Goal: Complete application form: Complete application form

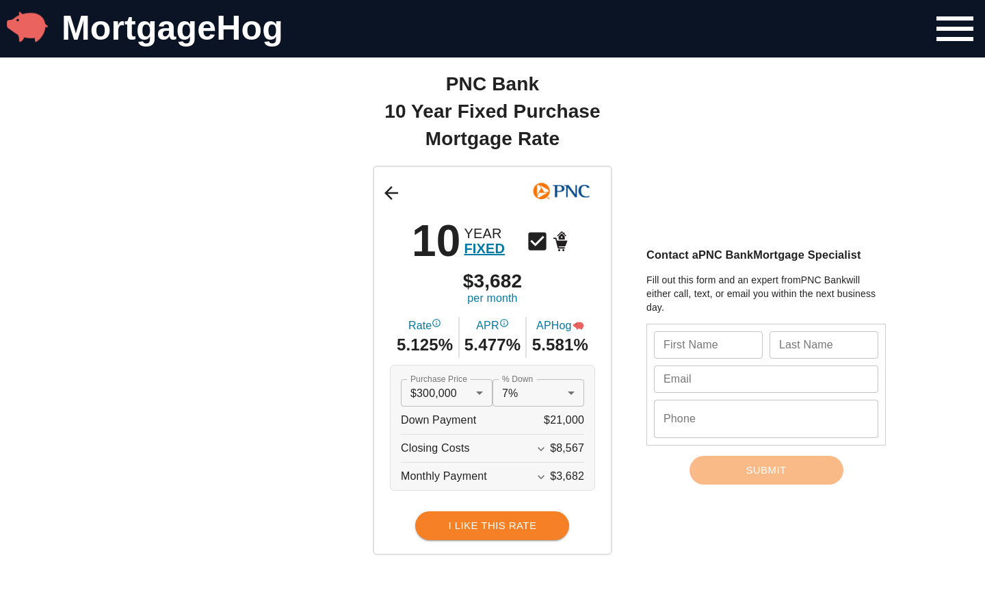
scroll to position [126, 0]
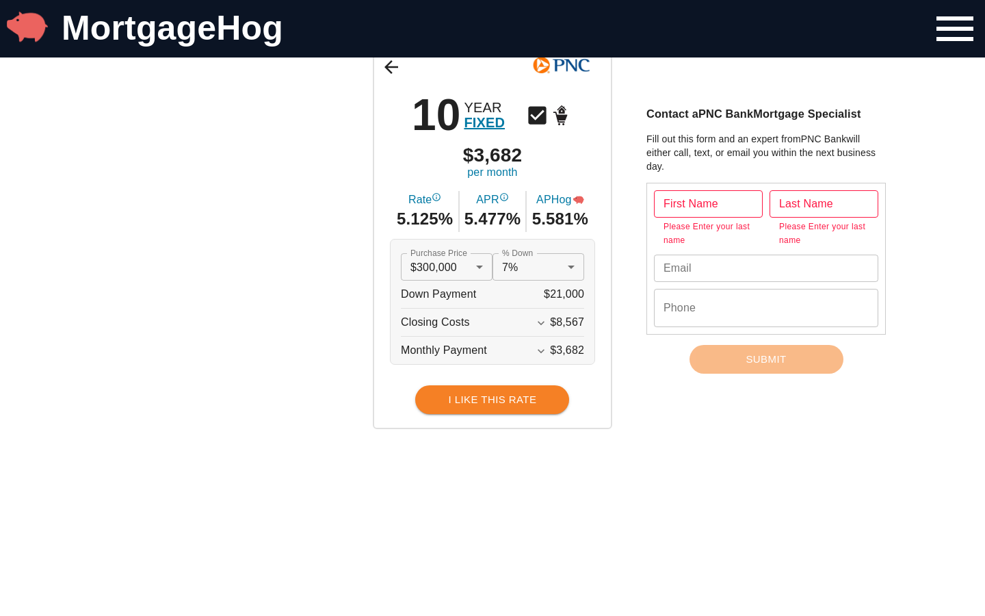
click at [708, 203] on input "text" at bounding box center [708, 203] width 109 height 27
type input "[PERSON_NAME]"
click at [708, 203] on input "text" at bounding box center [708, 203] width 109 height 27
click at [708, 203] on input "[PERSON_NAME]" at bounding box center [708, 203] width 109 height 27
type input "H"
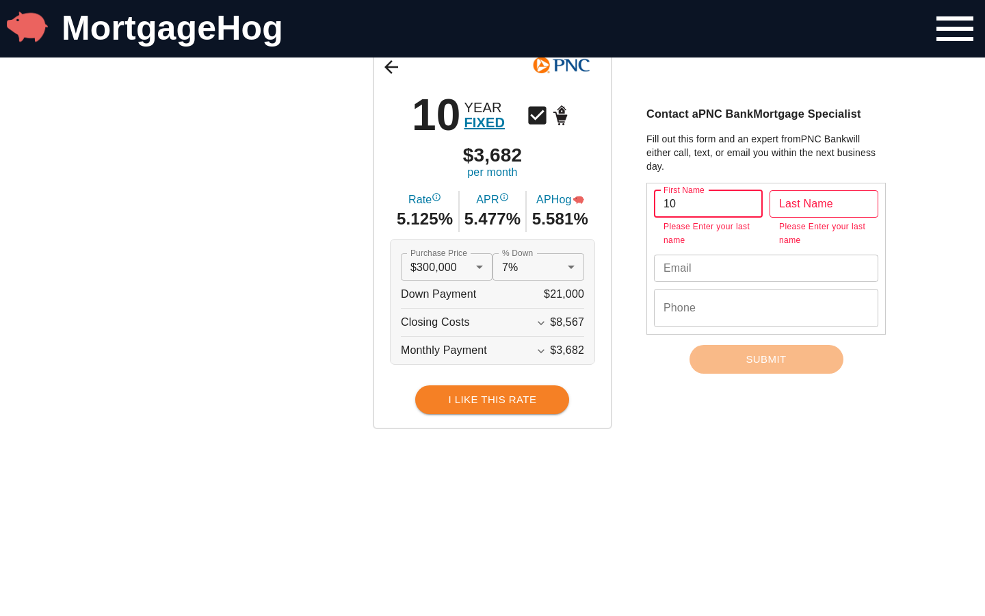
type input "10"
click at [708, 203] on input "text" at bounding box center [708, 203] width 109 height 27
click at [708, 203] on input "10Hane" at bounding box center [708, 203] width 109 height 27
type input "1"
type input "extend"
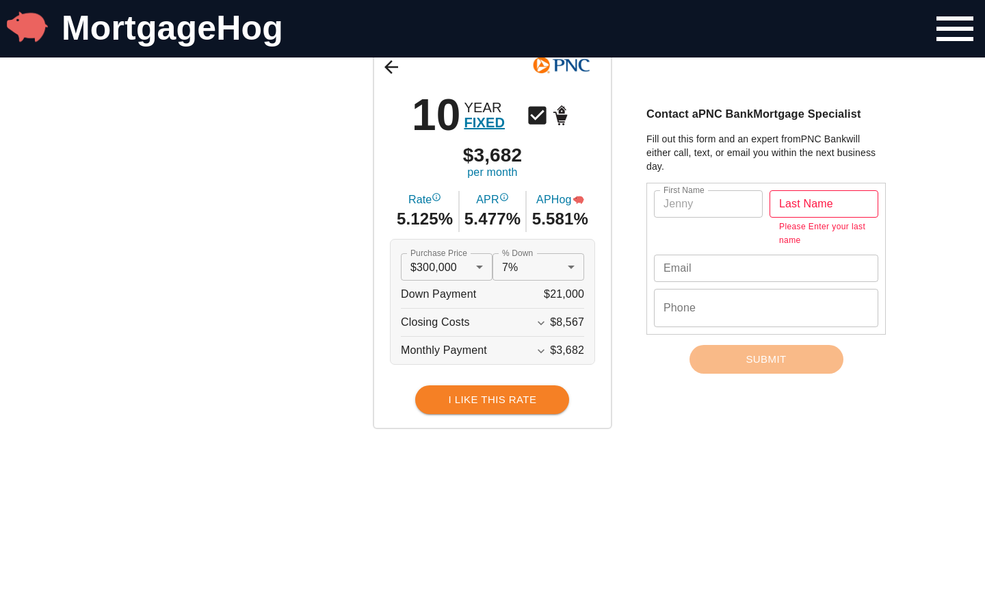
click at [708, 203] on input "text" at bounding box center [708, 203] width 109 height 27
type input "extend10Hane"
click at [824, 203] on input "text" at bounding box center [824, 203] width 109 height 27
type input "[PERSON_NAME]"
click at [824, 218] on input "text" at bounding box center [824, 203] width 109 height 27
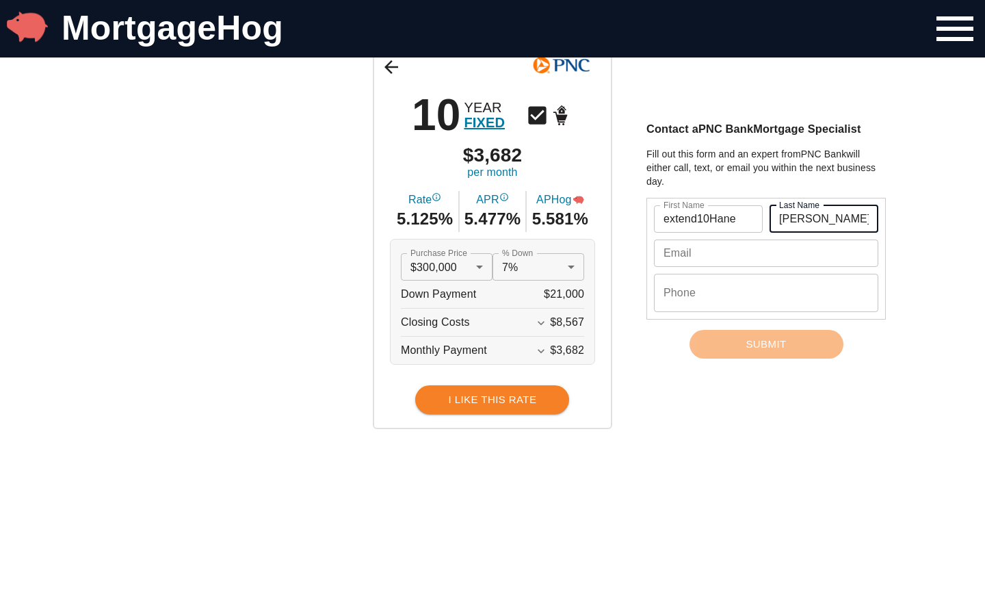
click at [824, 218] on input "[PERSON_NAME]" at bounding box center [824, 218] width 109 height 27
type input "W"
type input "vertical"
click at [824, 218] on input "text" at bounding box center [824, 218] width 109 height 27
type input "verticalWolff"
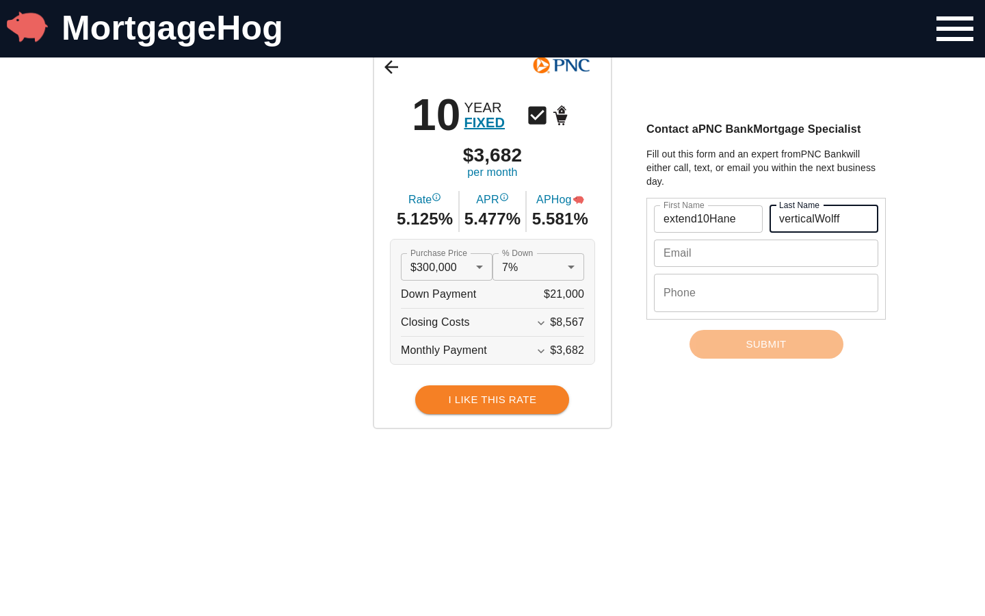
click at [766, 252] on input "text" at bounding box center [766, 252] width 224 height 27
type input "[EMAIL_ADDRESS][DOMAIN_NAME]"
click at [766, 252] on input "text" at bounding box center [766, 252] width 224 height 27
click at [766, 252] on input "[EMAIL_ADDRESS][DOMAIN_NAME]" at bounding box center [766, 252] width 224 height 27
type input "c"
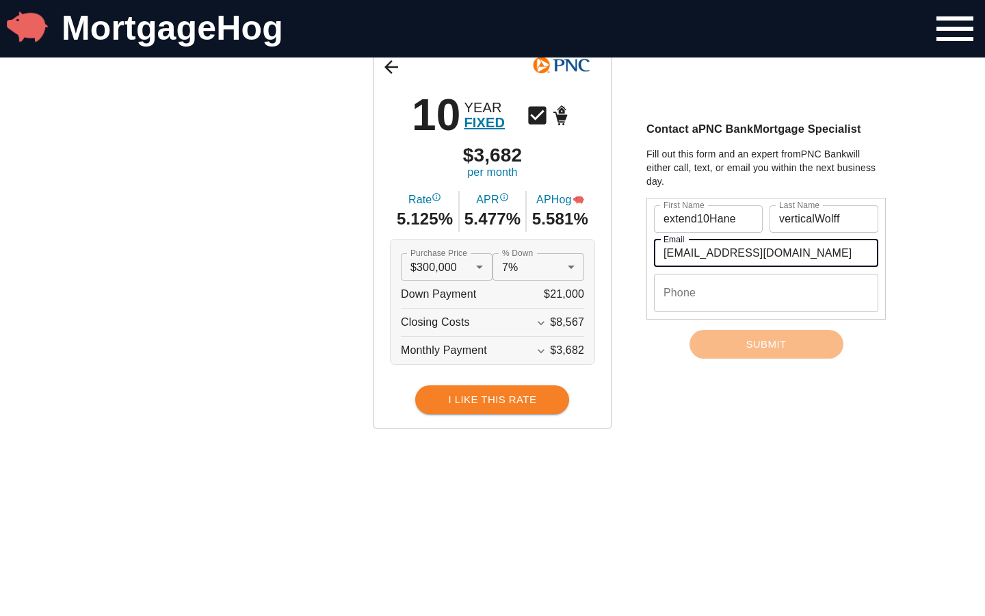
type input "[EMAIL_ADDRESS][DOMAIN_NAME]"
click at [766, 252] on input "text" at bounding box center [766, 252] width 224 height 27
click at [766, 252] on input "hugolehmann92@[EMAIL_ADDRESS][DOMAIN_NAME]" at bounding box center [766, 252] width 224 height 27
type input "[EMAIL_ADDRESS][DOMAIN_NAME]"
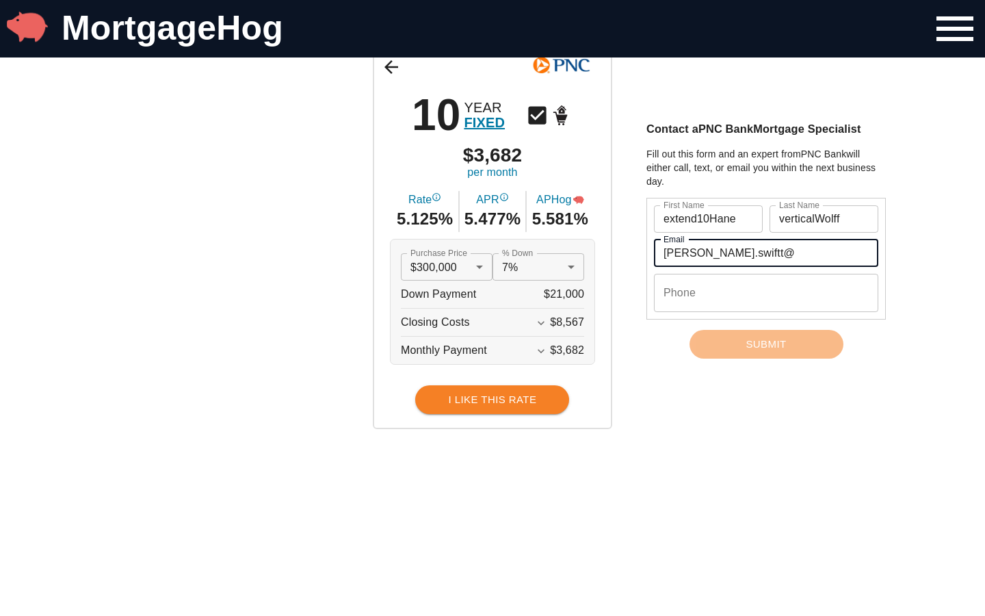
scroll to position [0, 0]
type input "[PERSON_NAME][EMAIL_ADDRESS][DOMAIN_NAME]"
click at [766, 252] on input "text" at bounding box center [766, 252] width 224 height 27
click at [766, 252] on input "[PERSON_NAME].swiftt@aol.cohugolehmann92@[EMAIL_ADDRESS]" at bounding box center [766, 252] width 224 height 27
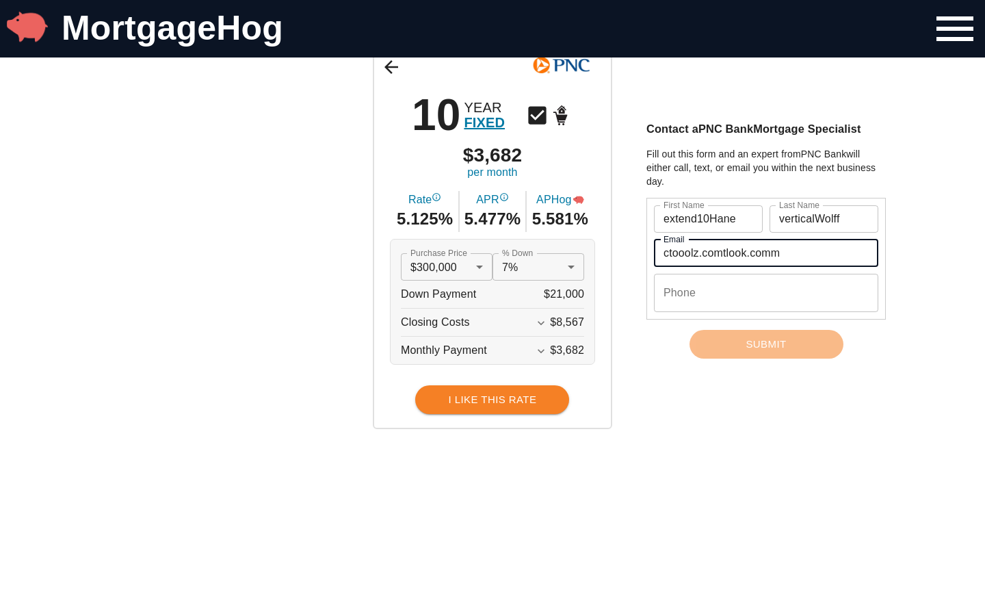
type input "tooolz.comtlook.comm"
type input "[PERSON_NAME]"
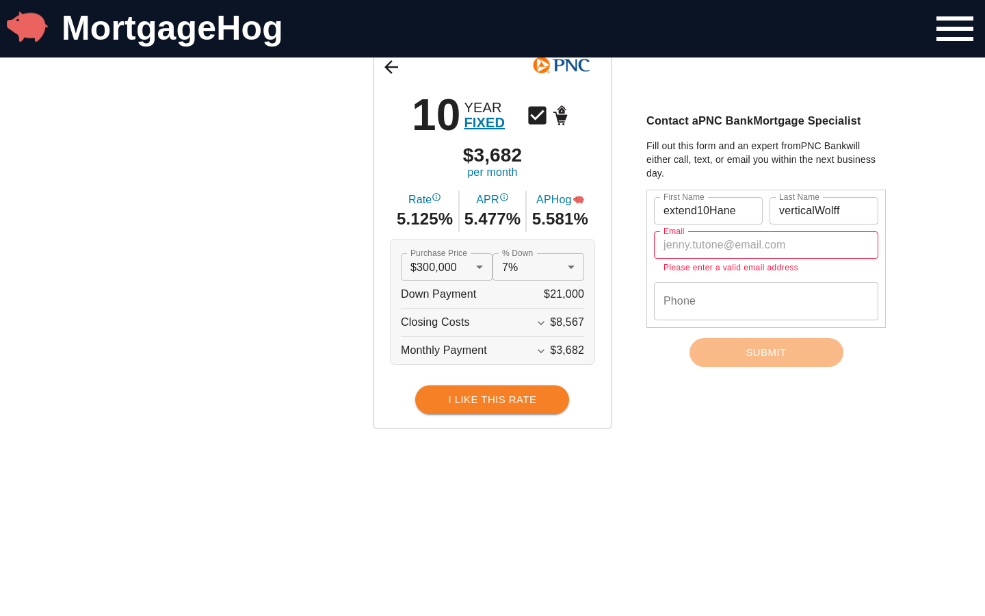
click at [766, 244] on input "text" at bounding box center [766, 244] width 224 height 27
click at [766, 244] on input "Hollycasey.swiftt@aol.cohugolehmann92@[EMAIL_ADDRESS]" at bounding box center [766, 244] width 224 height 27
type input "oolz.comtlook.comm"
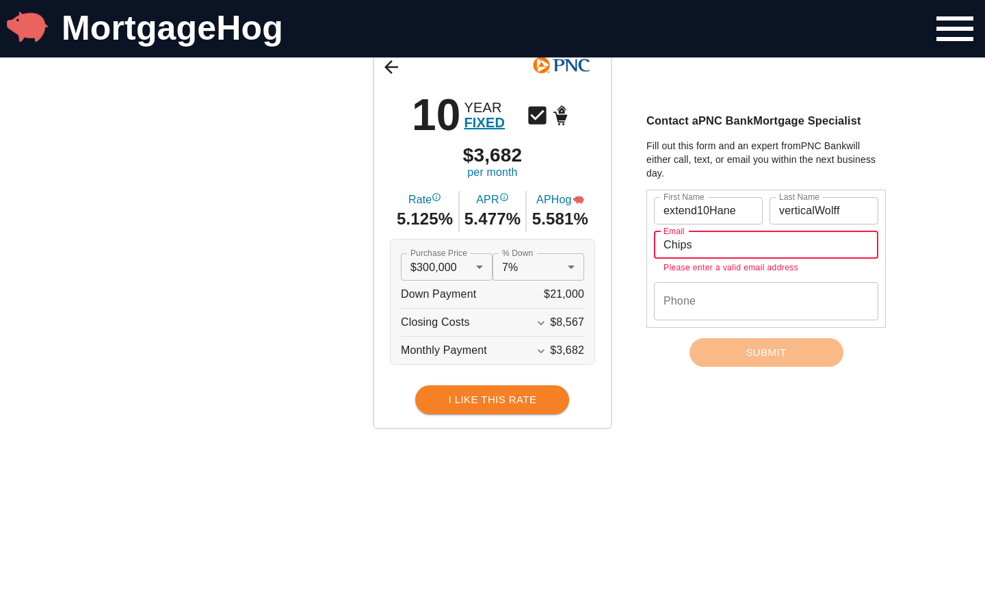
type input "Chips"
click at [766, 244] on input "text" at bounding box center [766, 244] width 224 height 27
type input "ChipsHollycasey.swiftt@aol.cohugolehmann92@[EMAIL_ADDRESS]"
click at [766, 300] on input "text" at bounding box center [766, 301] width 224 height 38
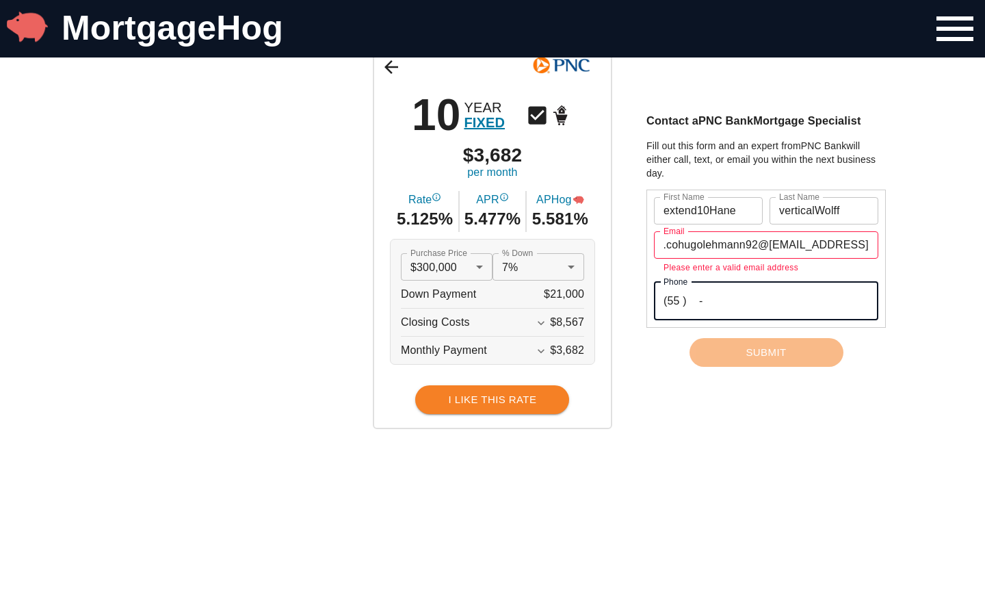
type input "(55 ) -"
click at [766, 293] on input "text" at bounding box center [766, 301] width 224 height 38
click at [766, 293] on input "(55 ) -" at bounding box center [766, 301] width 224 height 38
type input "(5 ) -"
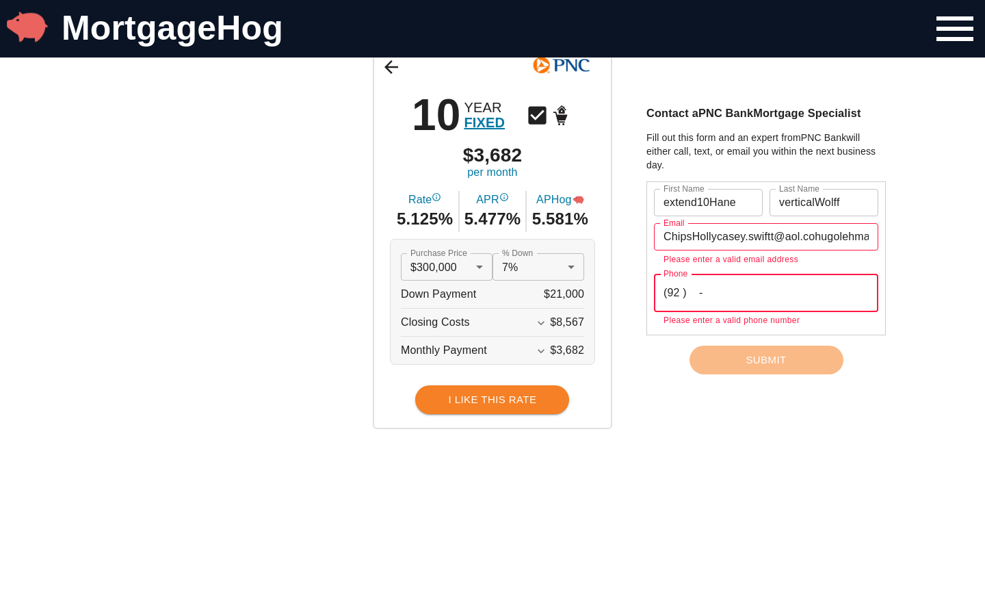
type input "(92 ) -"
click at [766, 293] on input "text" at bounding box center [766, 293] width 224 height 38
click at [766, 293] on input "(925) 5 -" at bounding box center [766, 293] width 224 height 38
type input "(9 ) -"
click at [766, 293] on input "text" at bounding box center [766, 293] width 224 height 38
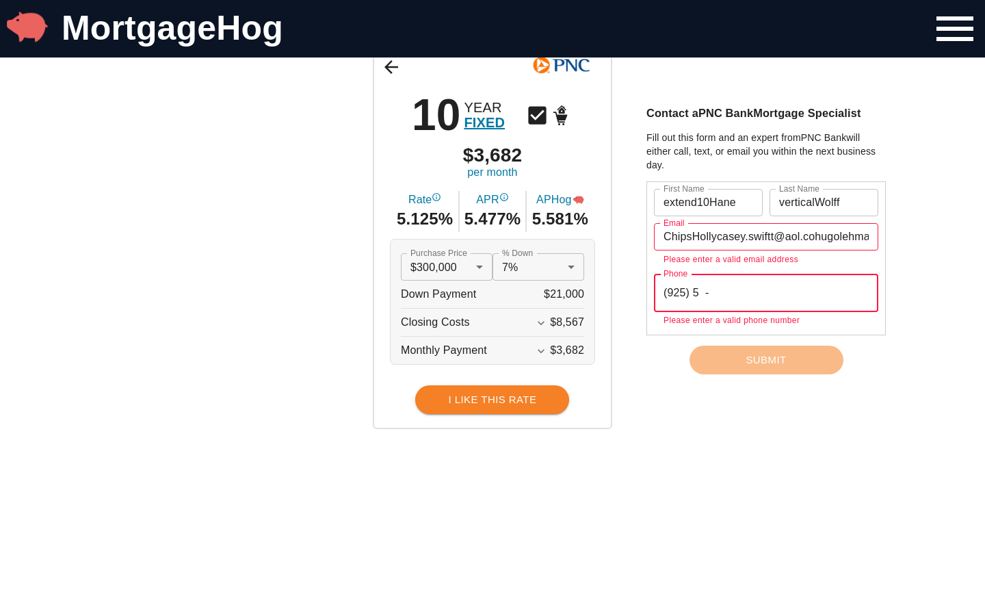
click at [766, 293] on input "(925) 5 -" at bounding box center [766, 293] width 224 height 38
type input "(9 ) -"
click at [766, 293] on input "text" at bounding box center [766, 293] width 224 height 38
type input "(925) 5 -"
click at [708, 203] on input "extend10Hane" at bounding box center [708, 202] width 109 height 27
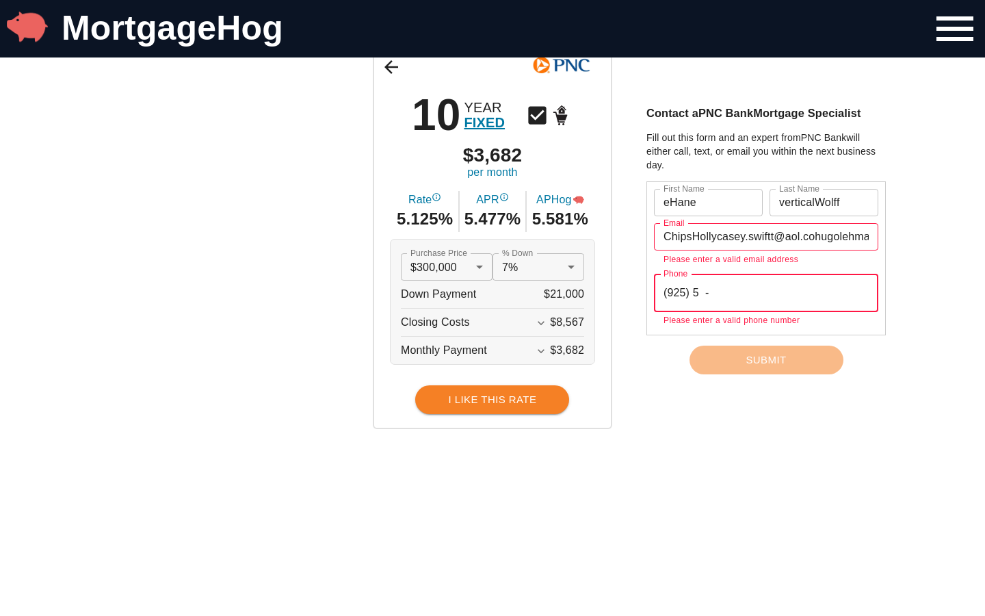
type input "[PERSON_NAME]"
click at [824, 203] on input "verticalWolff" at bounding box center [824, 202] width 109 height 27
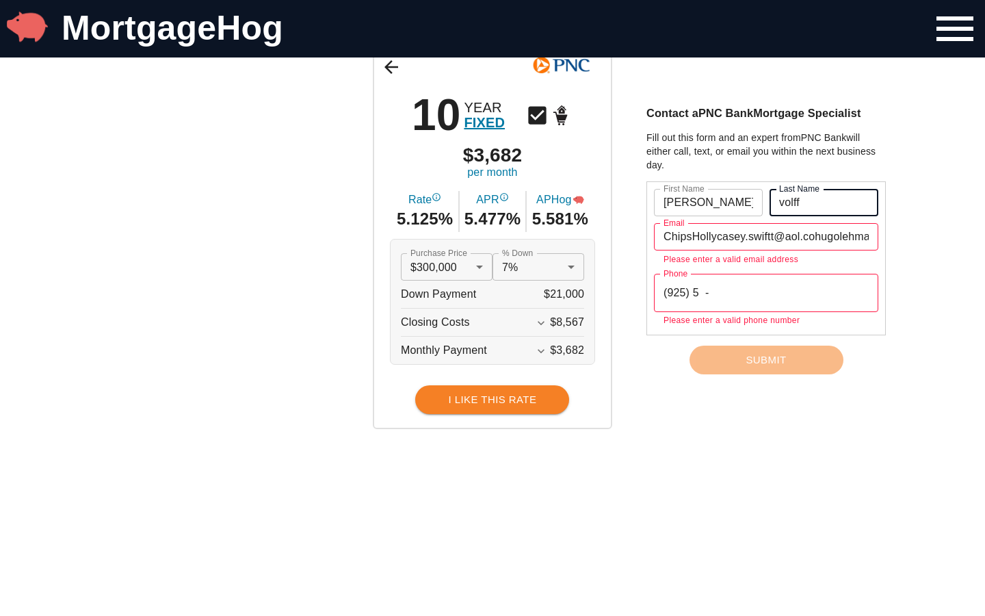
type input "olff"
type input "[PERSON_NAME]"
click at [766, 237] on input "ChipsHollycasey.swiftt@aol.cohugolehmann92@[EMAIL_ADDRESS]" at bounding box center [766, 236] width 224 height 27
type input "tt@aol.cohugolehmann92@[EMAIL_ADDRESS]"
type input "[EMAIL_ADDRESS][DOMAIN_NAME]"
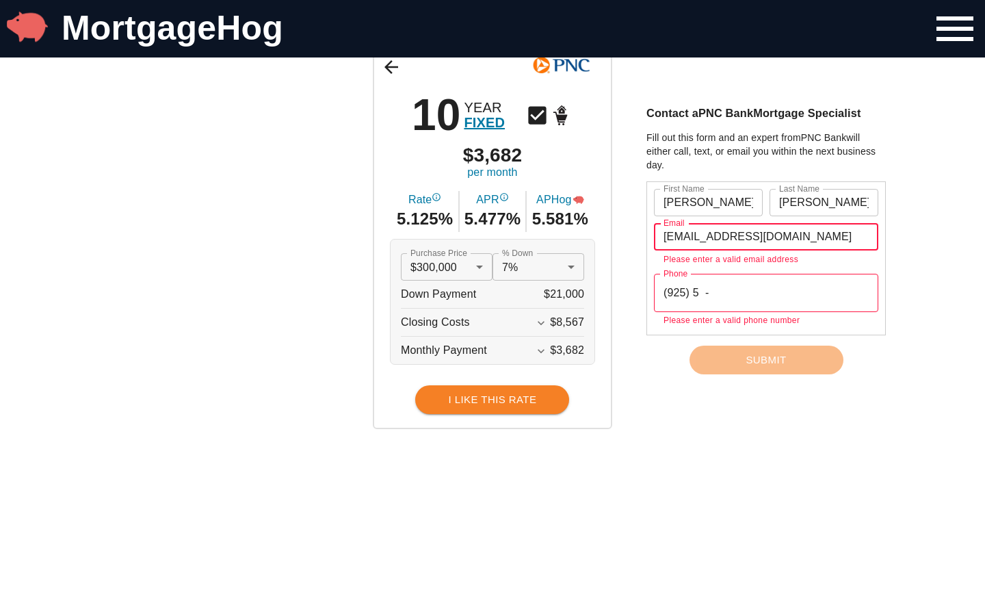
click at [766, 285] on input "(925) 5 -" at bounding box center [766, 293] width 224 height 38
type input "(9 ) -"
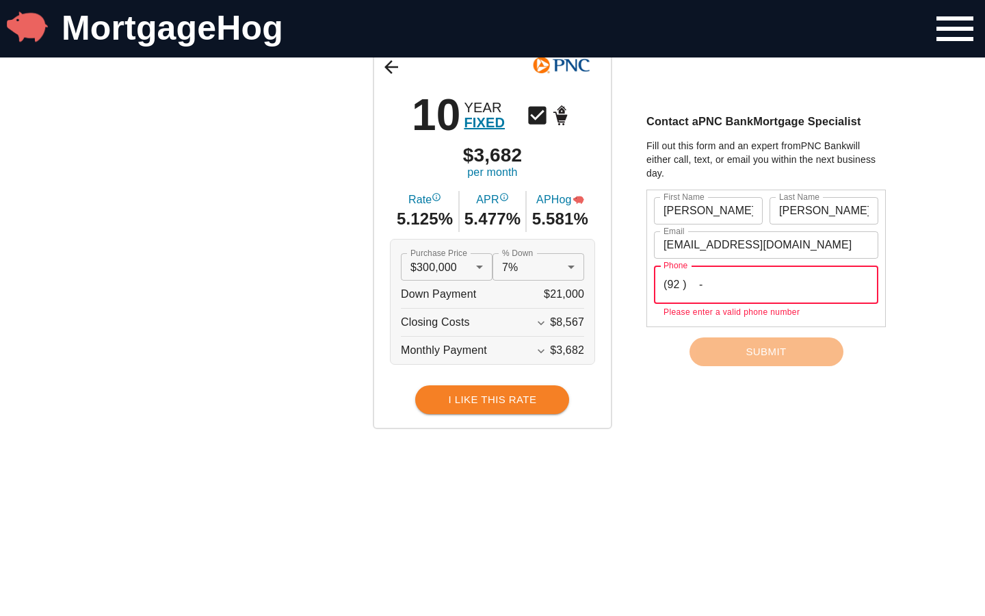
type input "(92 ) -"
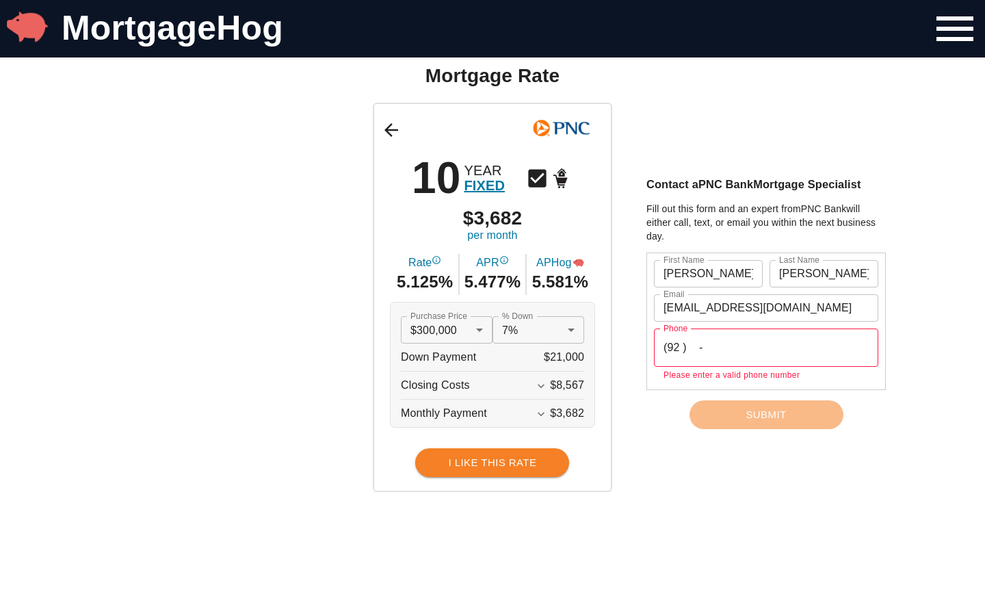
scroll to position [103, 0]
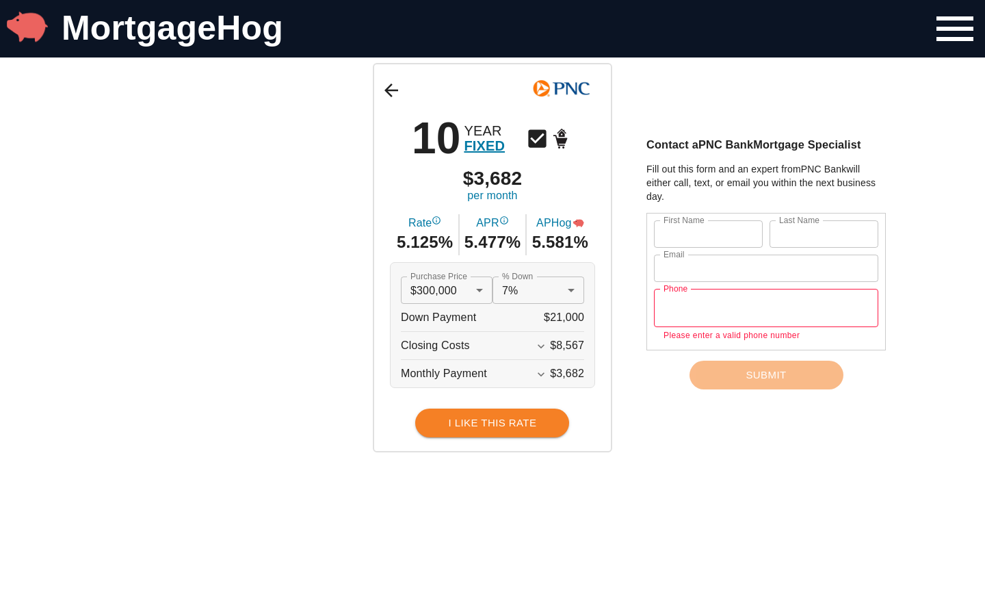
click at [708, 234] on input "[PERSON_NAME]" at bounding box center [708, 233] width 109 height 27
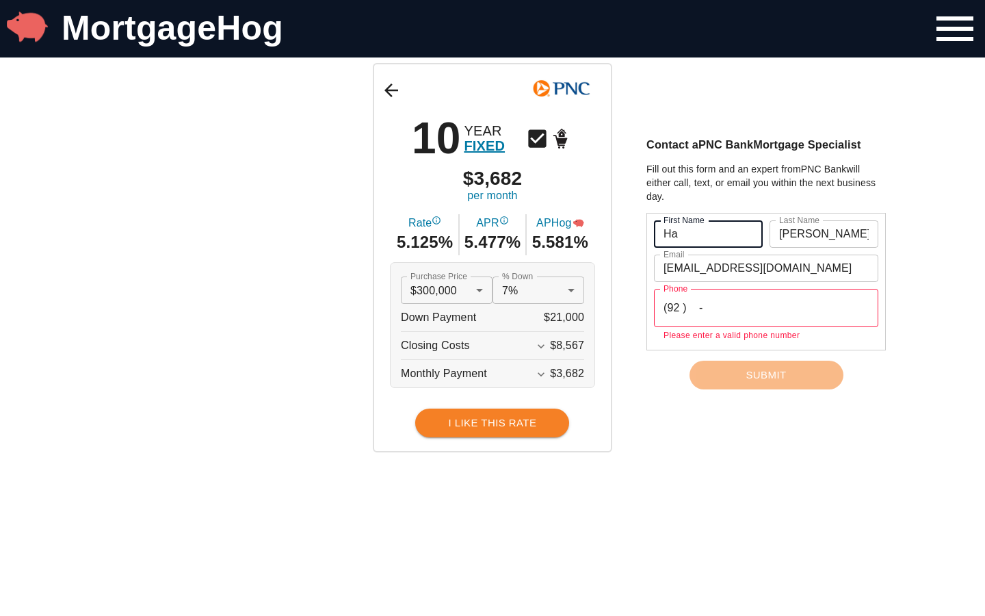
type input "H"
type input "[PERSON_NAME]"
click at [708, 234] on input "text" at bounding box center [708, 233] width 109 height 27
click at [708, 234] on input "ManuelaHane" at bounding box center [708, 233] width 109 height 27
type input "[PERSON_NAME]"
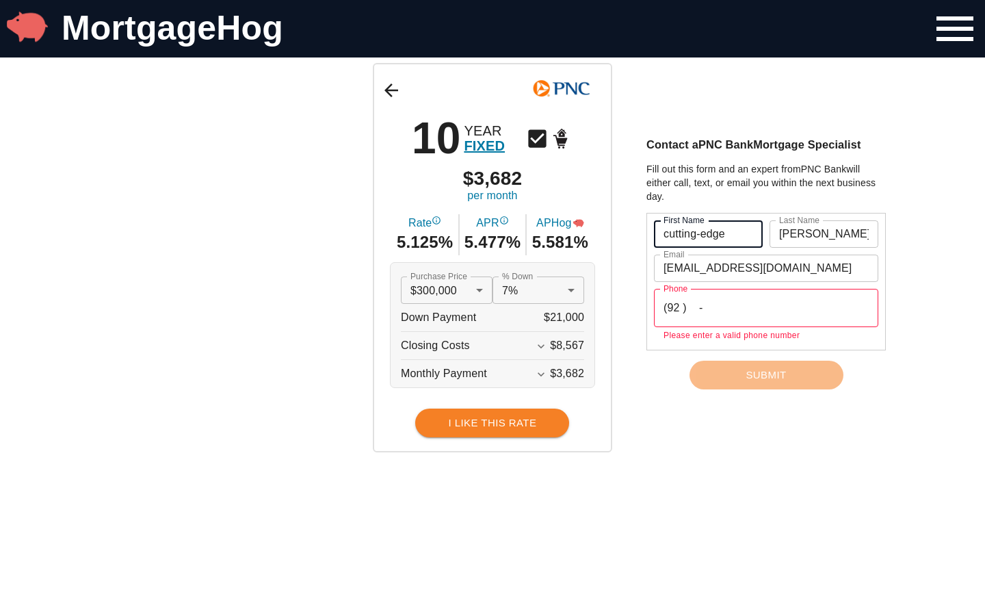
type input "cutting-edge"
click at [708, 234] on input "text" at bounding box center [708, 233] width 109 height 27
type input "cutting-eManuelaHanedge"
click at [824, 234] on input "[PERSON_NAME]" at bounding box center [824, 233] width 109 height 27
type input "W"
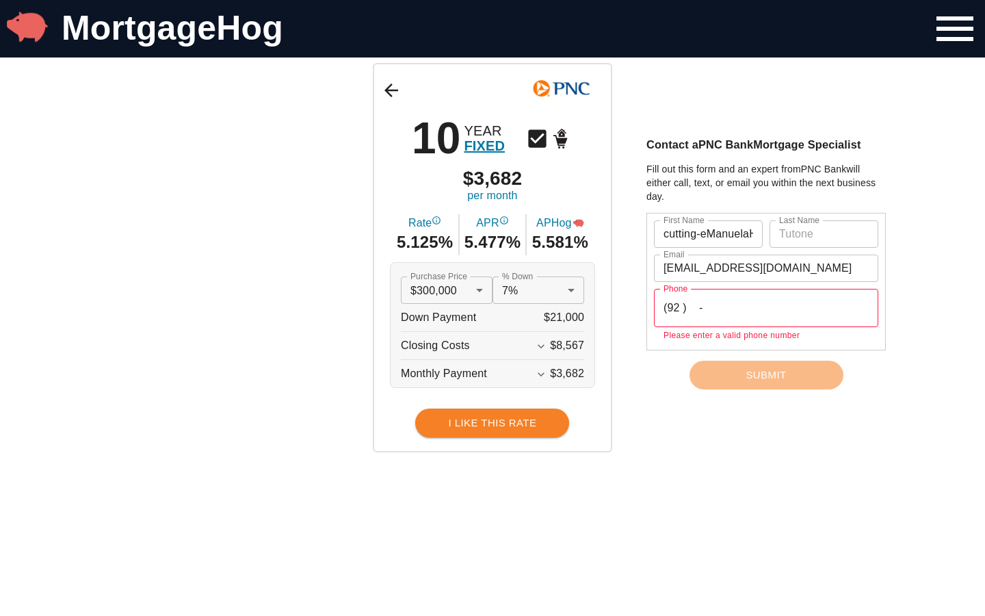
scroll to position [0, 0]
type input "Kassulke"
click at [824, 234] on input "text" at bounding box center [824, 233] width 109 height 27
click at [824, 234] on input "KassulkeWolff" at bounding box center [824, 233] width 109 height 27
type input "[PERSON_NAME]"
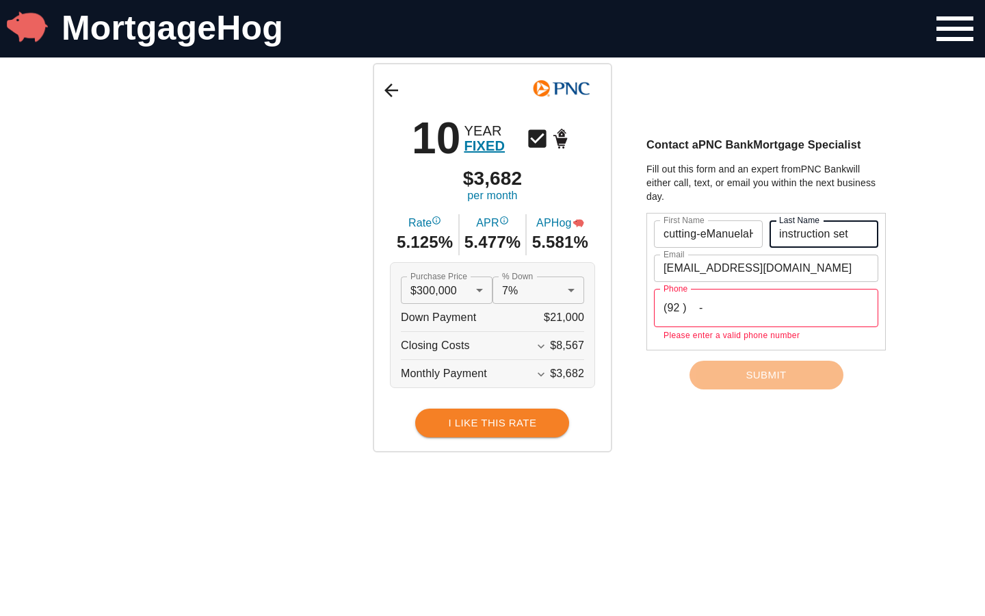
type input "instruction set"
click at [824, 234] on input "text" at bounding box center [824, 233] width 109 height 27
type input "instructioKassulkeWolffn set"
click at [766, 268] on input "[EMAIL_ADDRESS][DOMAIN_NAME]" at bounding box center [766, 268] width 224 height 27
type input "c"
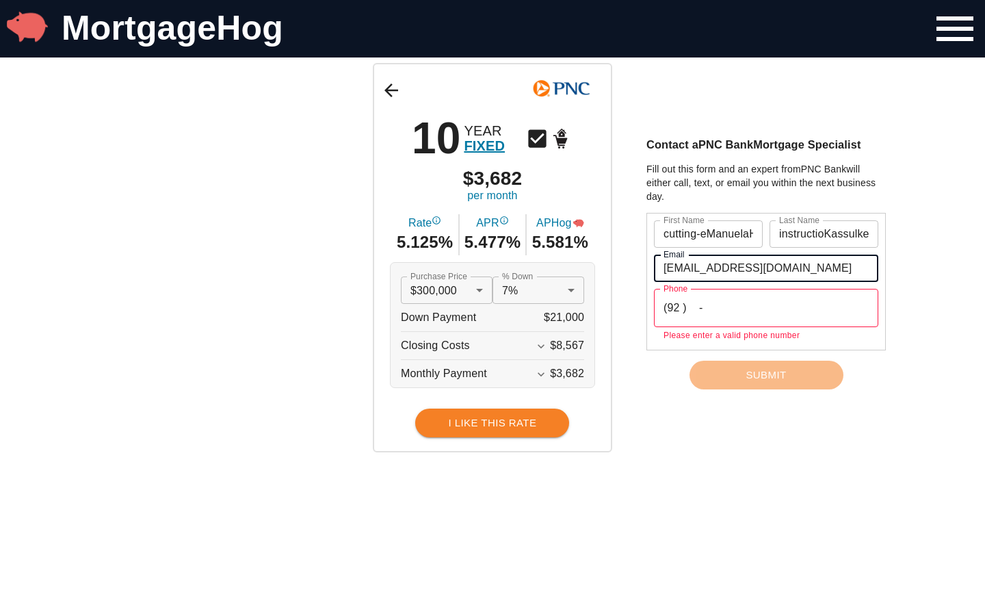
type input "[EMAIL_ADDRESS][DOMAIN_NAME]"
click at [766, 268] on input "text" at bounding box center [766, 268] width 224 height 27
click at [766, 268] on input "[EMAIL_ADDRESS]@[DOMAIN_NAME]" at bounding box center [766, 268] width 224 height 27
type input "[EMAIL_ADDRESS][DOMAIN_NAME]"
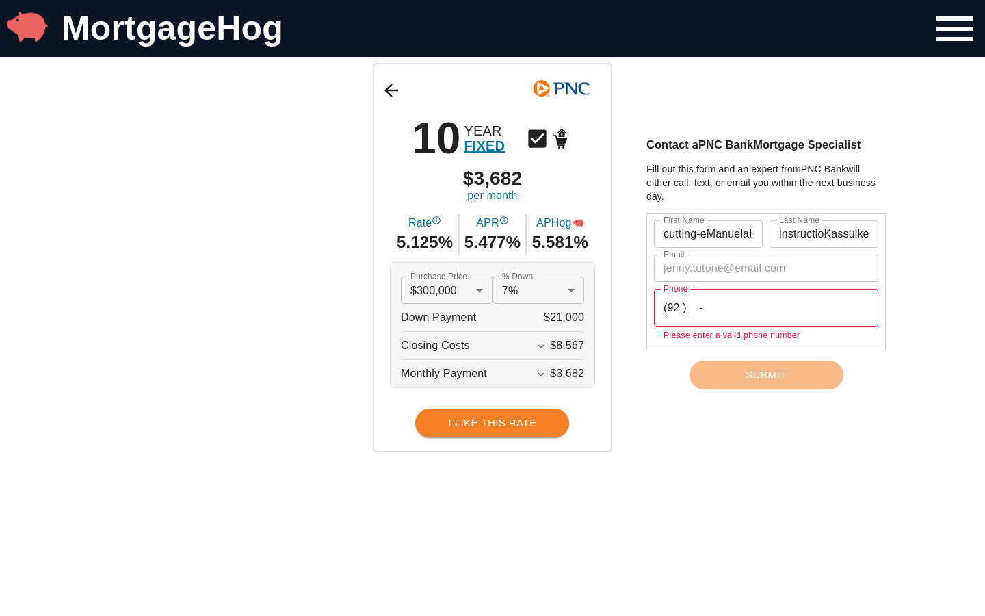
click at [766, 268] on input "text" at bounding box center [766, 268] width 224 height 27
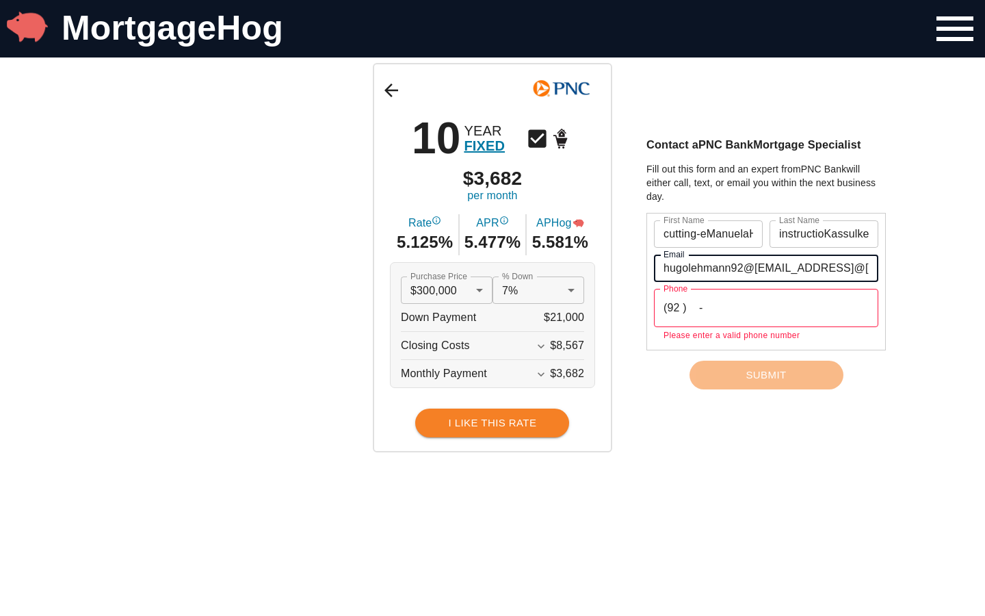
click at [766, 268] on input "hugolehmann92@[EMAIL_ADDRESS]@[DOMAIN_NAME]" at bounding box center [766, 268] width 224 height 27
type input "[EMAIL_ADDRESS][DOMAIN_NAME]"
type input "[PERSON_NAME][EMAIL_ADDRESS][DOMAIN_NAME]"
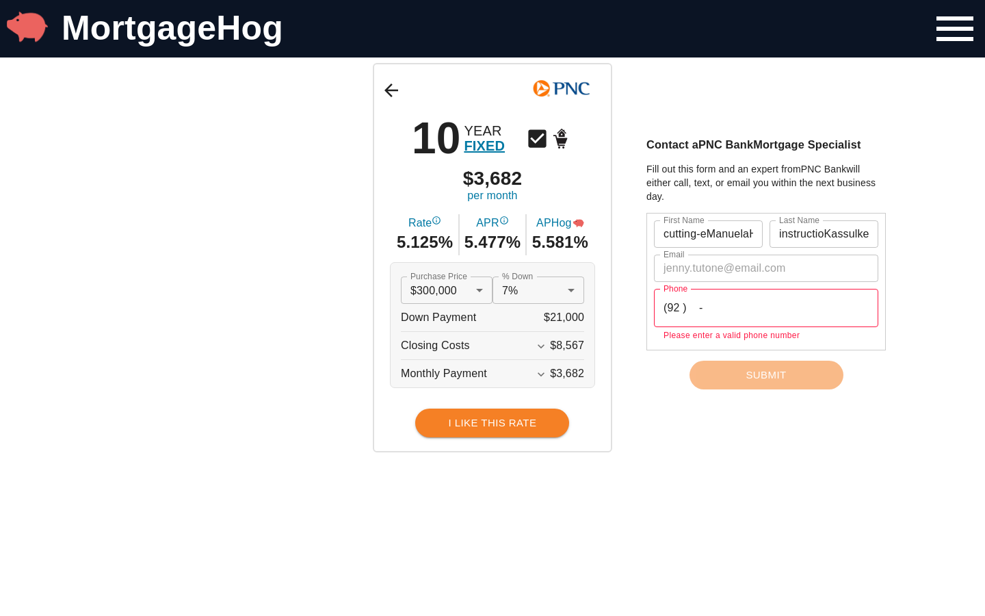
click at [766, 268] on input "text" at bounding box center [766, 268] width 224 height 27
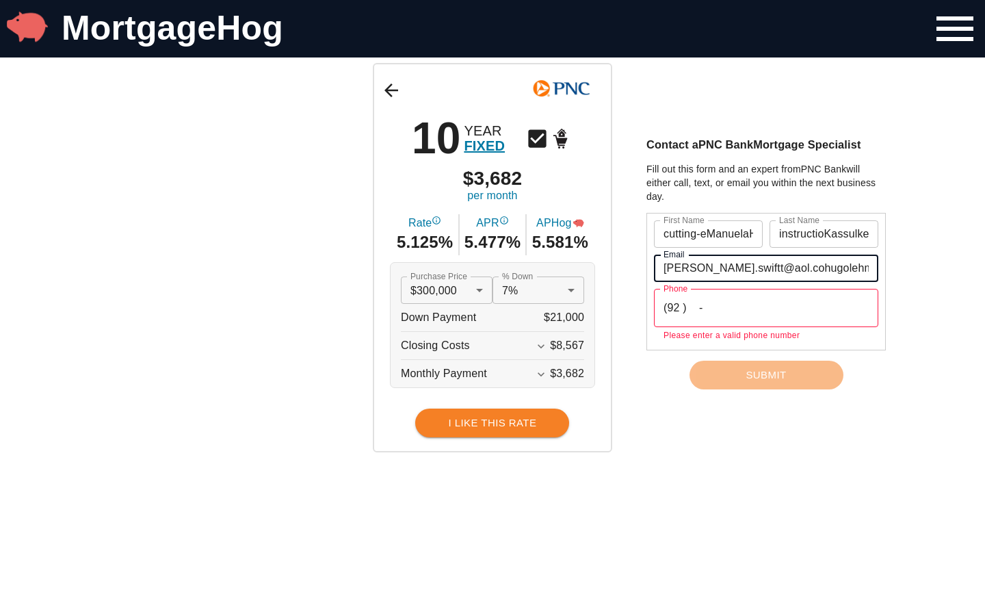
scroll to position [0, 255]
click at [766, 268] on input "[PERSON_NAME].swiftt@aol.cohugolehmann92@[EMAIL_ADDRESS]@tooolz.comtlook.comm" at bounding box center [766, 268] width 224 height 27
type input "tooolz.comtlook.comm"
type input "Awesome"
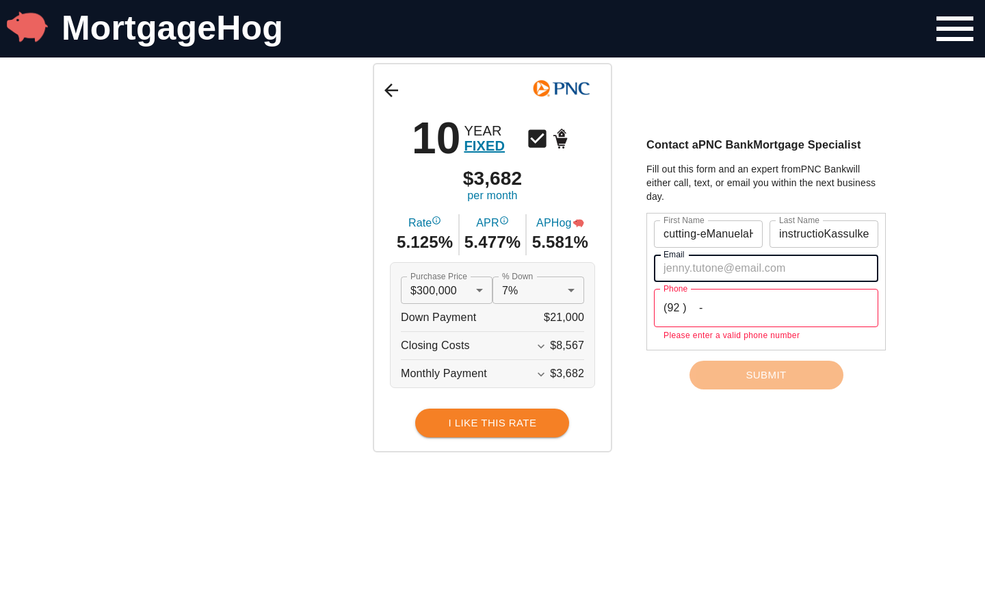
click at [766, 260] on input "text" at bounding box center [766, 268] width 224 height 27
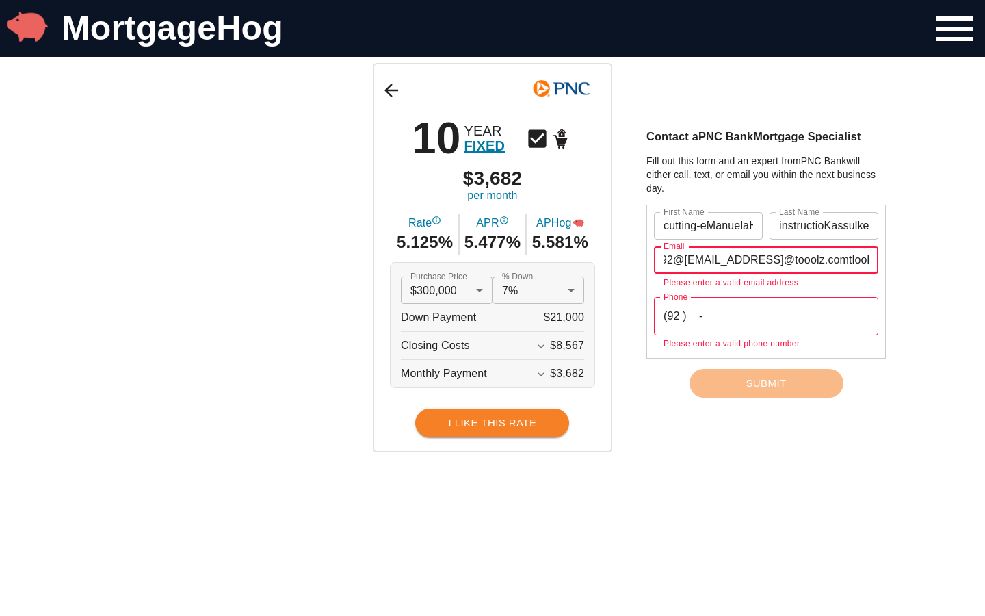
scroll to position [0, 313]
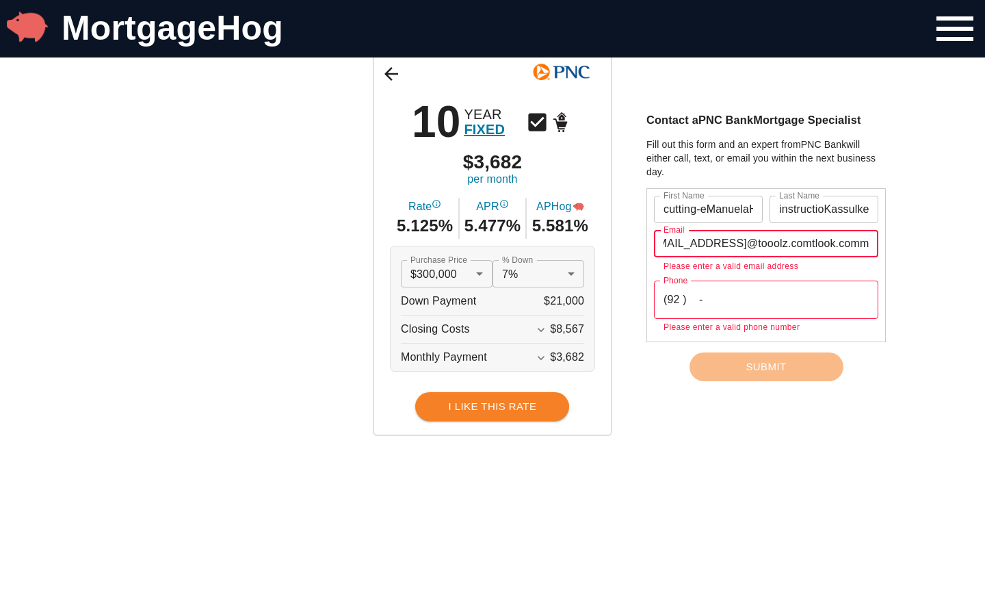
click at [766, 244] on input "Awesomecasey.swiftt@aol.cohugolehmann92@[EMAIL_ADDRESS]@tooolz.comtlook.comm" at bounding box center [766, 243] width 224 height 27
type input "oolz.comtlook.comm"
type input "[PHONE_NUMBER]"
click at [766, 244] on input "text" at bounding box center [766, 243] width 224 height 27
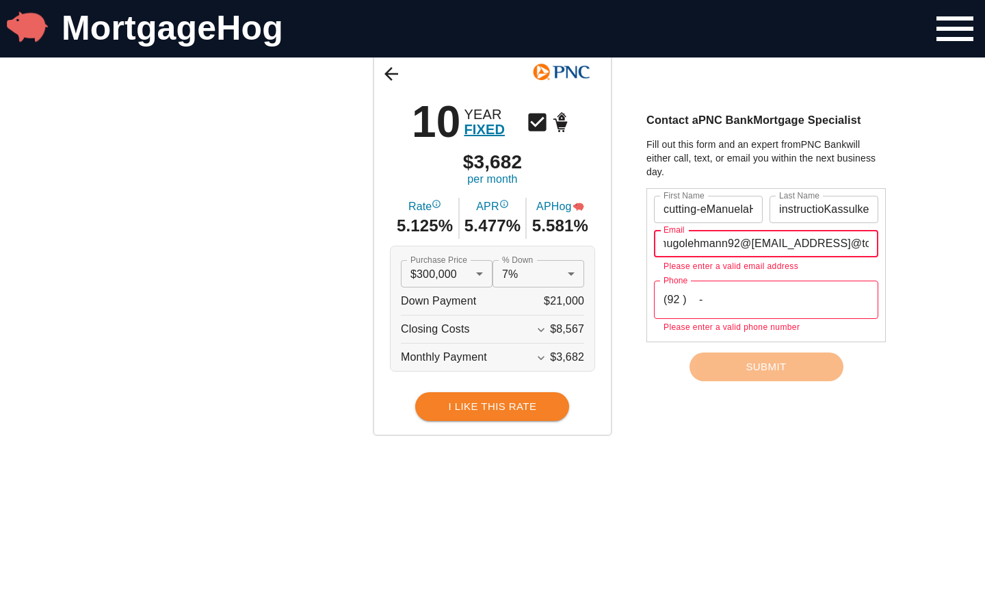
scroll to position [0, 363]
click at [766, 244] on input "+17174014251Awesomecasey.swiftt@aol.cohugolehmann92@[EMAIL_ADDRESS]@tooolz.comt…" at bounding box center [766, 243] width 224 height 27
type input "oolz.comtlook.comm"
type input "7174014251"
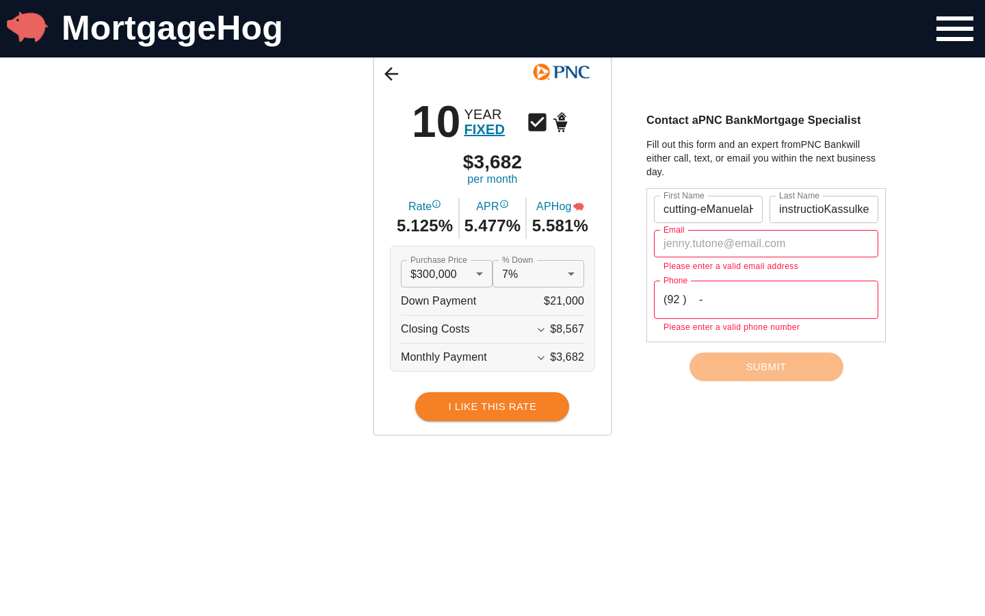
click at [766, 244] on input "text" at bounding box center [766, 243] width 224 height 27
click at [766, 244] on input "7174014251+17174014251Awesomecasey.swiftt@aol.cohugolehmann92@[EMAIL_ADDRESS]@t…" at bounding box center [766, 243] width 224 height 27
type input "oolz.comtlook.comm"
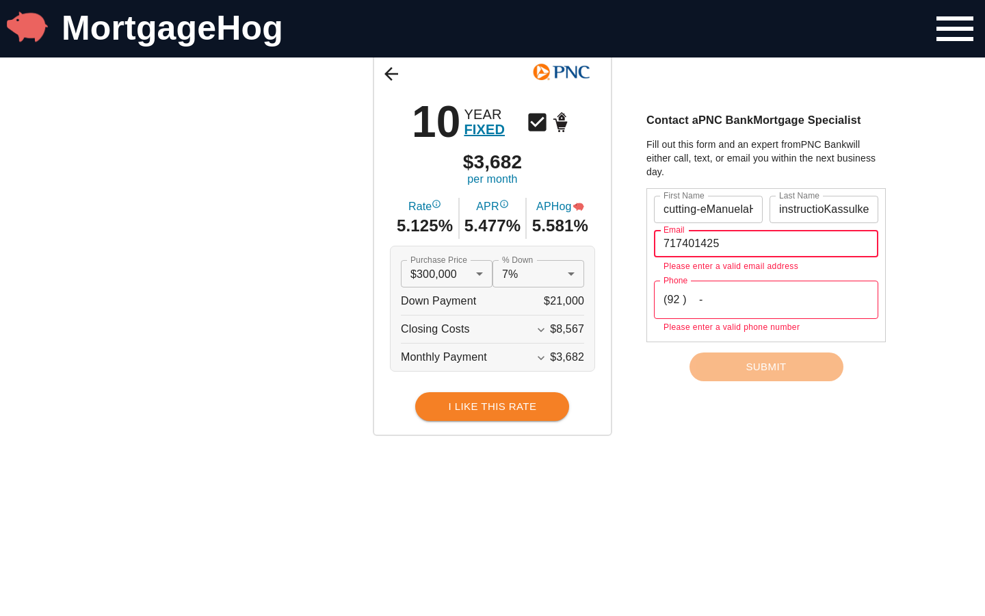
type input "7174014251"
click at [766, 244] on input "text" at bounding box center [766, 243] width 224 height 27
click at [766, 244] on input "71740142517174014251+17174014251Awesomecasey.swiftt@aol.cohugolehmann92@[EMAIL_…" at bounding box center [766, 243] width 224 height 27
type input "oolz.comtlook.comm"
type input "Mauritius Rupee"
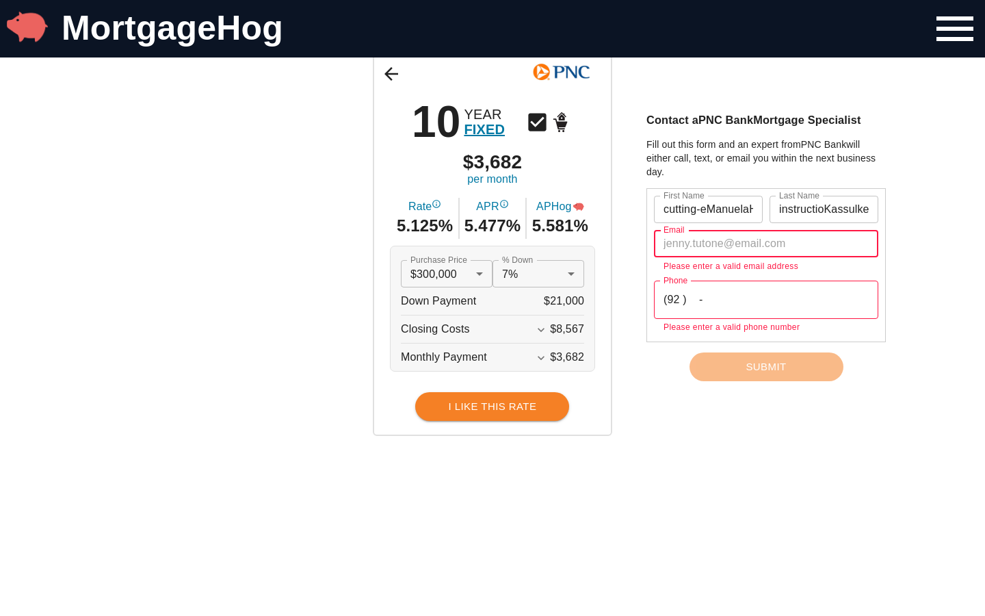
click at [766, 244] on input "text" at bounding box center [766, 243] width 224 height 27
type input "Mauritius Rupee71740142517174014251+17174014251Awesomecasey.swiftt@aol.cohugole…"
